Goal: Information Seeking & Learning: Learn about a topic

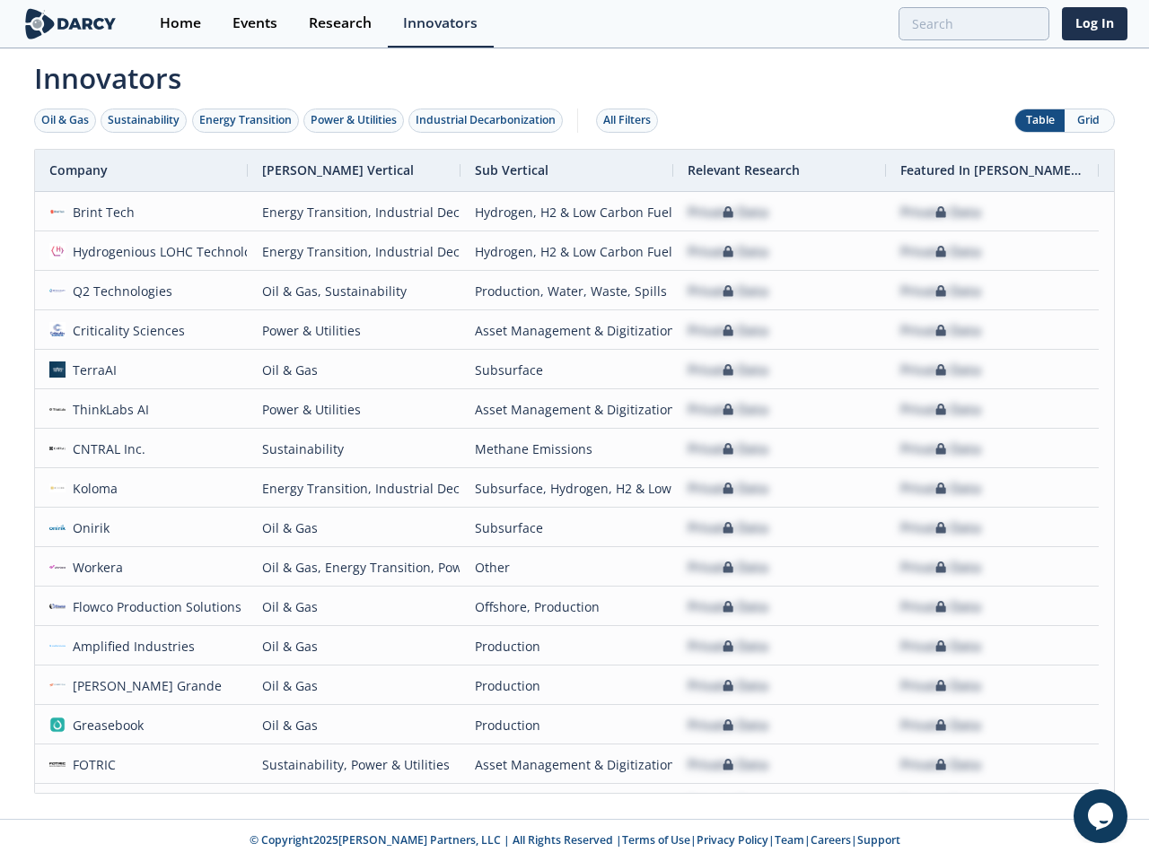
click at [66, 120] on div "Oil & Gas" at bounding box center [65, 120] width 48 height 16
click at [144, 120] on div "Sustainability" at bounding box center [144, 120] width 72 height 16
click at [246, 120] on div "Energy Transition" at bounding box center [245, 120] width 92 height 16
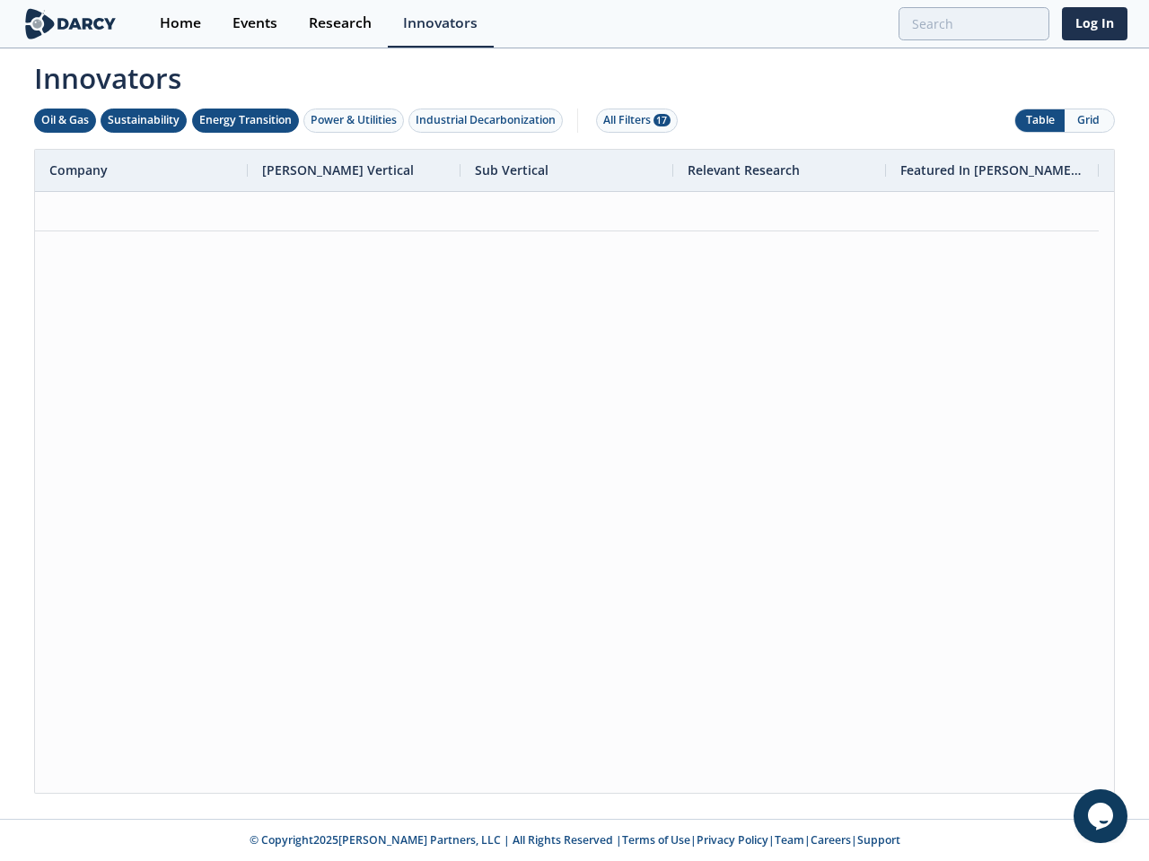
click at [355, 120] on div "Power & Utilities" at bounding box center [353, 120] width 86 height 16
click at [489, 120] on div "Industrial Decarbonization" at bounding box center [485, 120] width 140 height 16
